Goal: Book appointment/travel/reservation

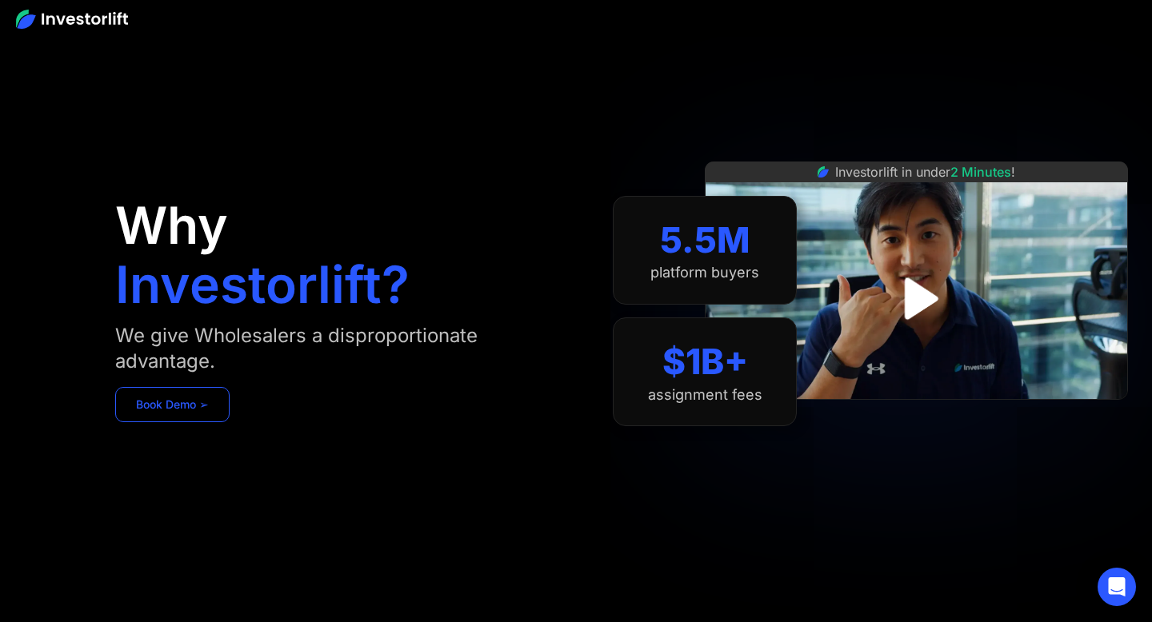
click at [162, 413] on link "Book Demo ➢" at bounding box center [172, 404] width 114 height 35
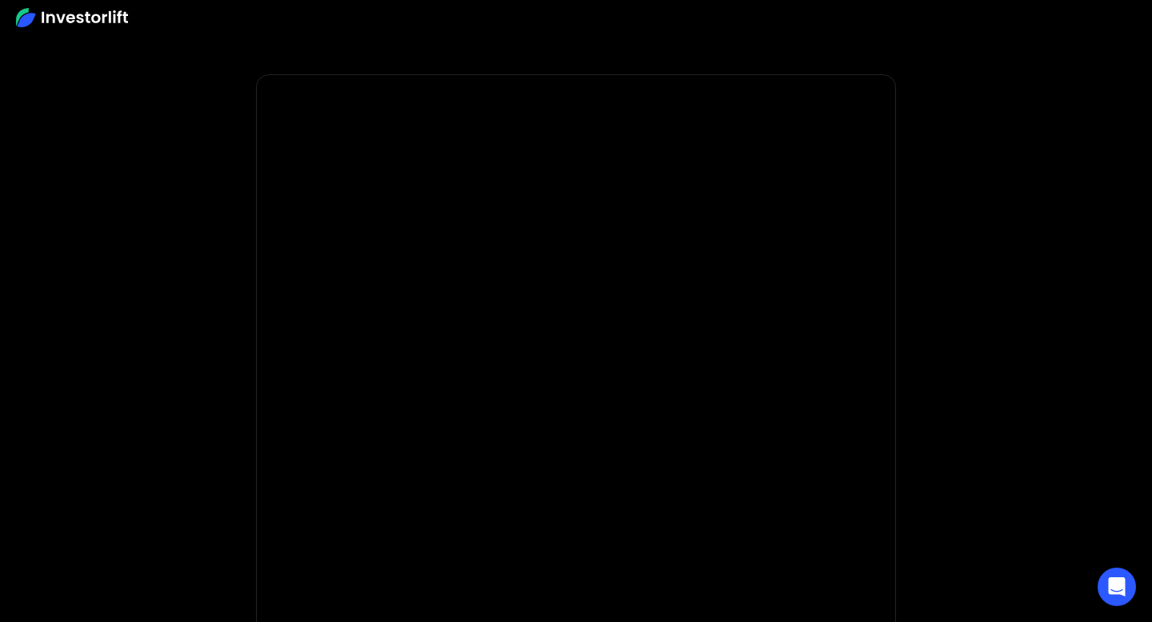
scroll to position [6, 0]
click at [106, 13] on img at bounding box center [72, 17] width 112 height 19
